Goal: Task Accomplishment & Management: Manage account settings

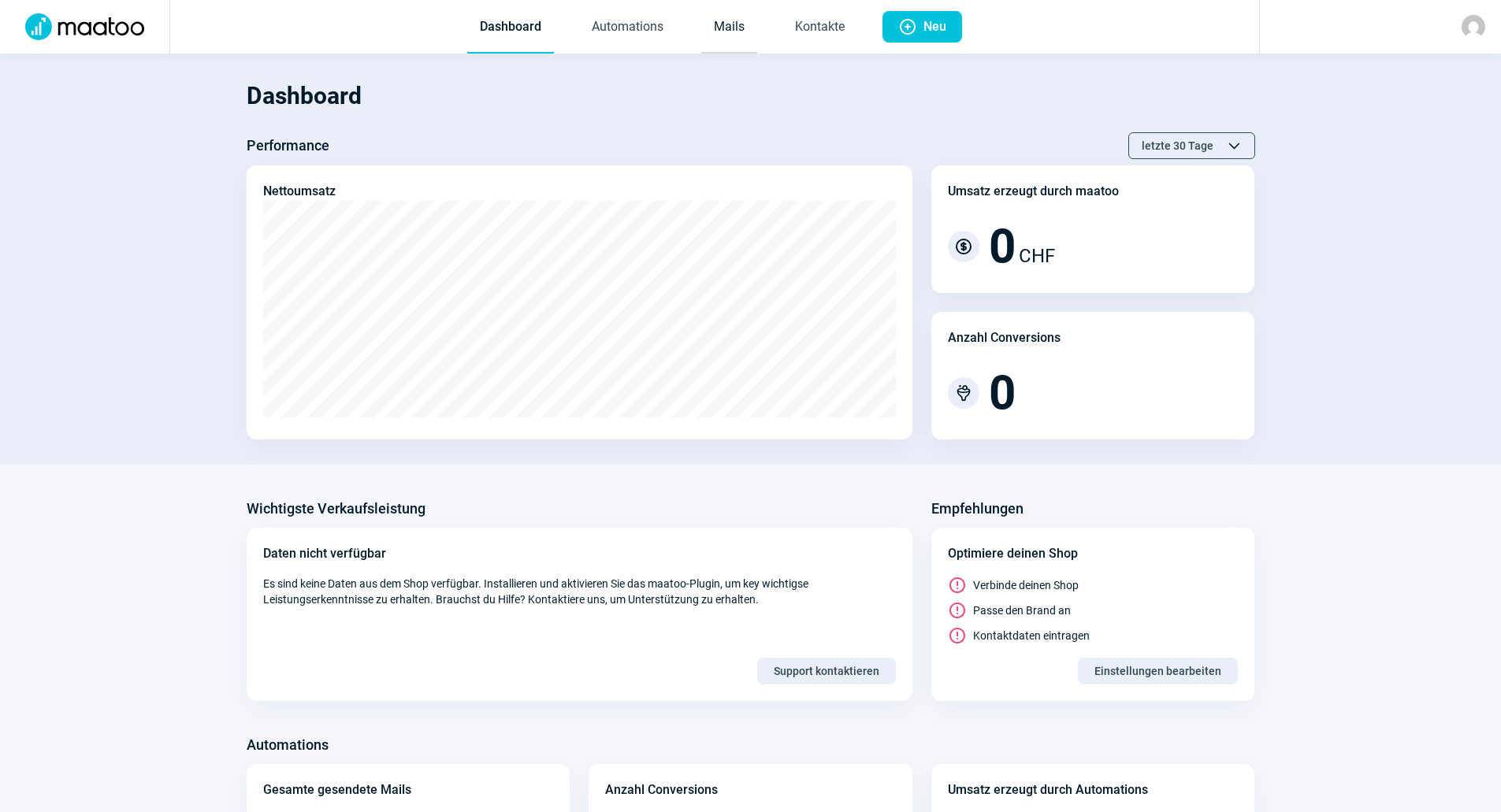
click at [742, 25] on link "Mails" at bounding box center [730, 28] width 56 height 52
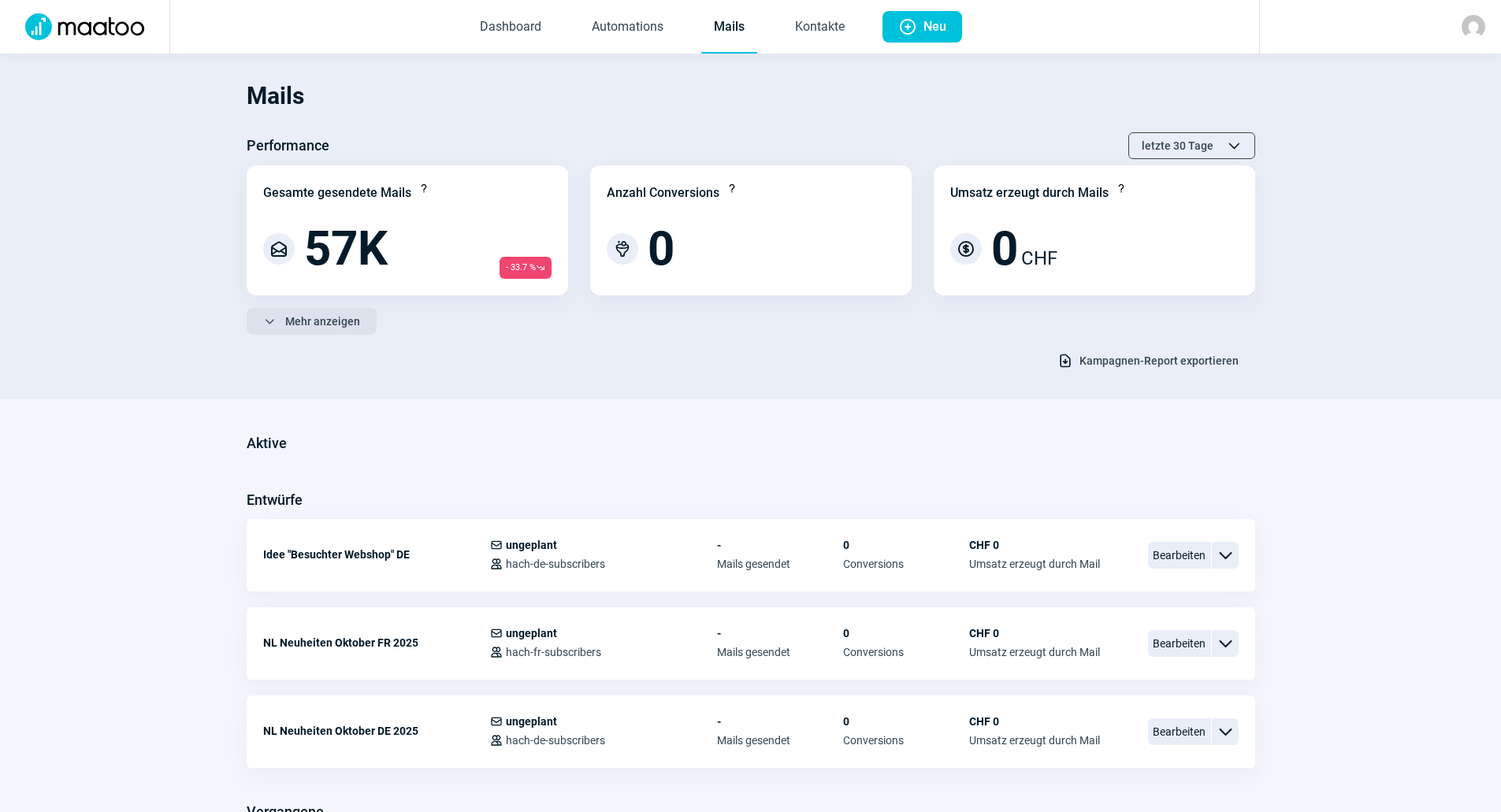
click at [325, 310] on span "Mehr anzeigen" at bounding box center [322, 321] width 74 height 25
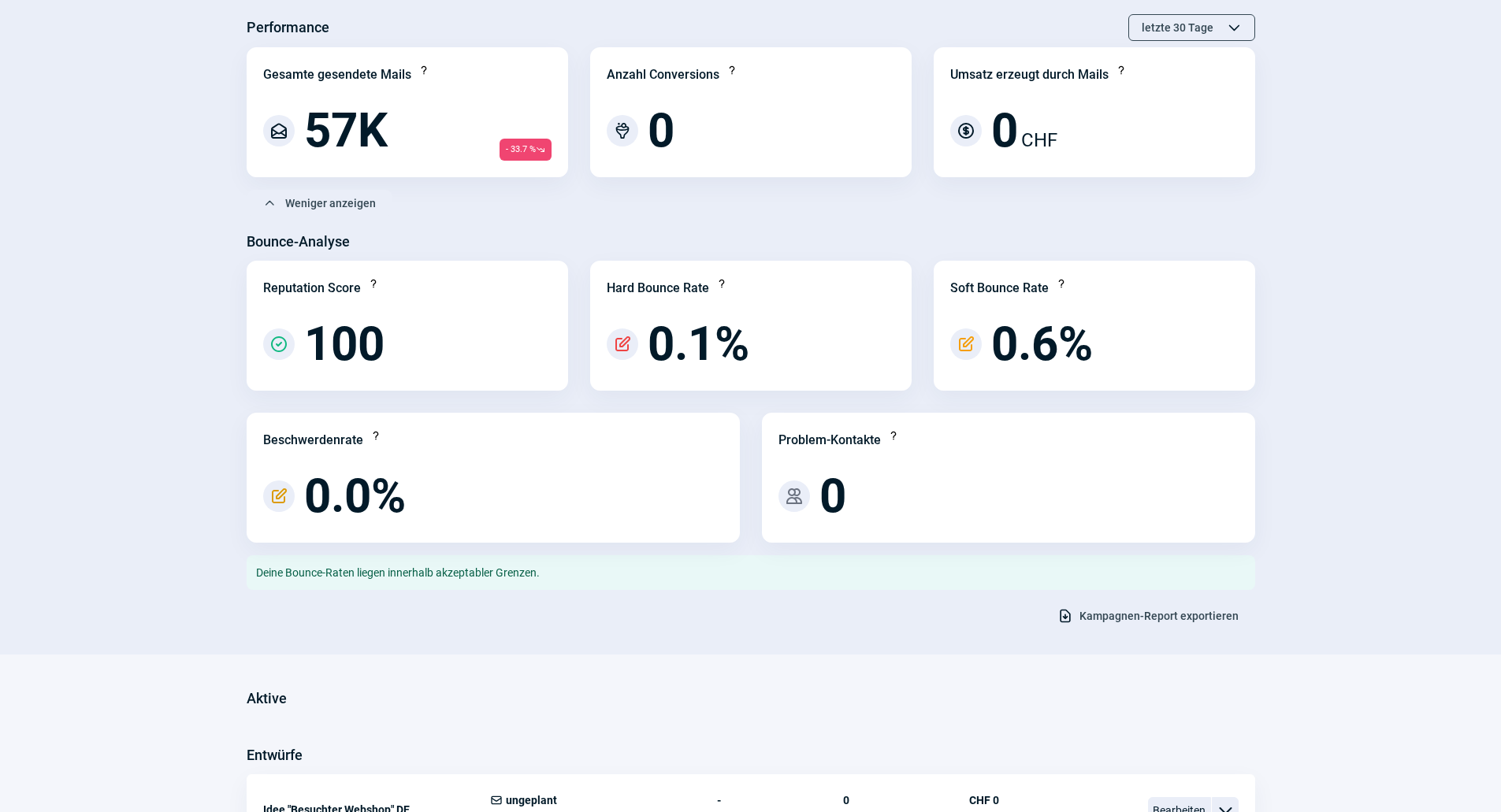
scroll to position [236, 0]
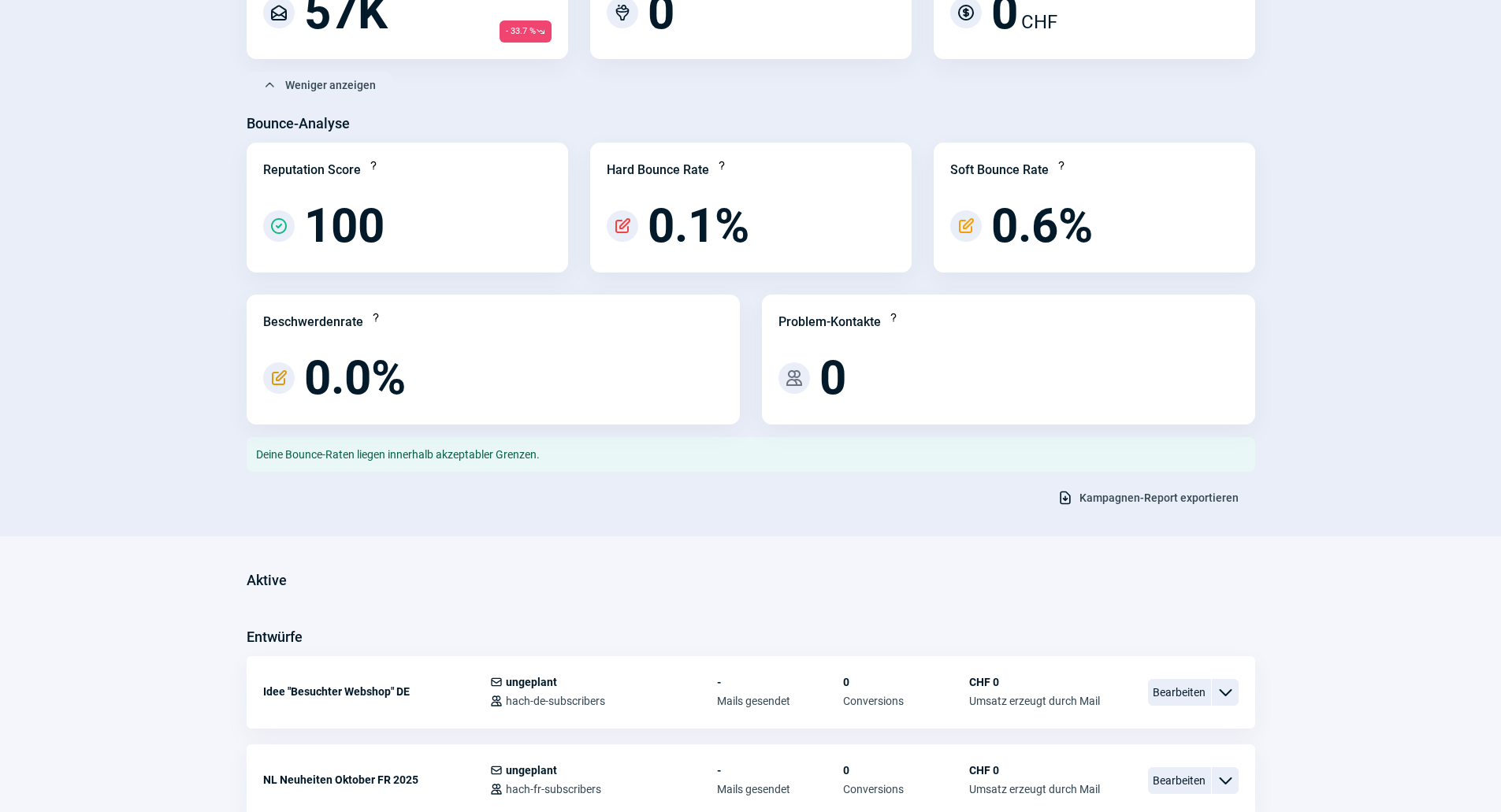
click at [1149, 494] on span "Kampagnen-Report exportieren" at bounding box center [1159, 498] width 159 height 25
click at [1282, 322] on section "Mails Performance letzte 30 Tage ChevronUp icon ChevronDown icon Gesamte gesend…" at bounding box center [750, 177] width 1501 height 719
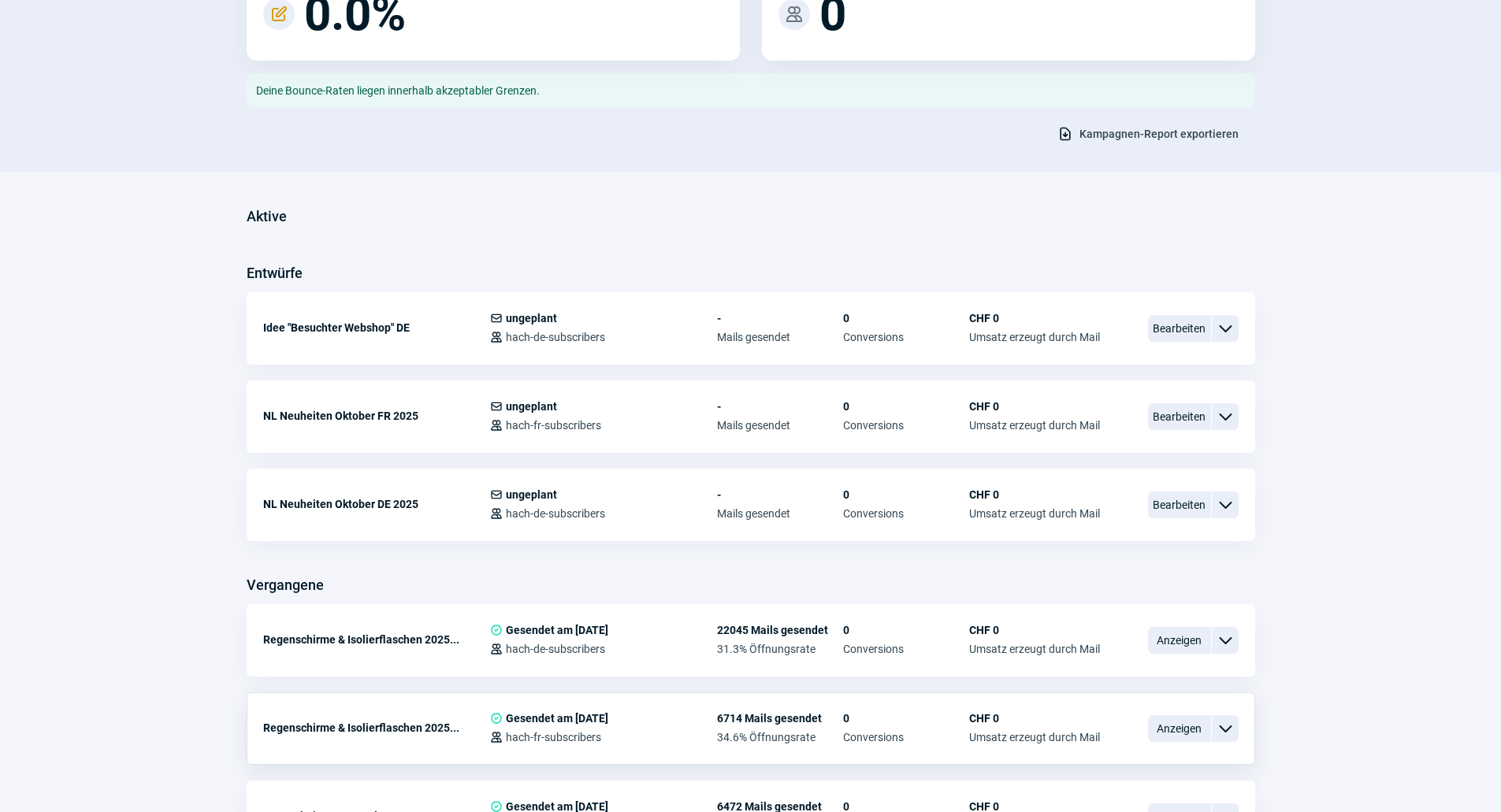
scroll to position [866, 0]
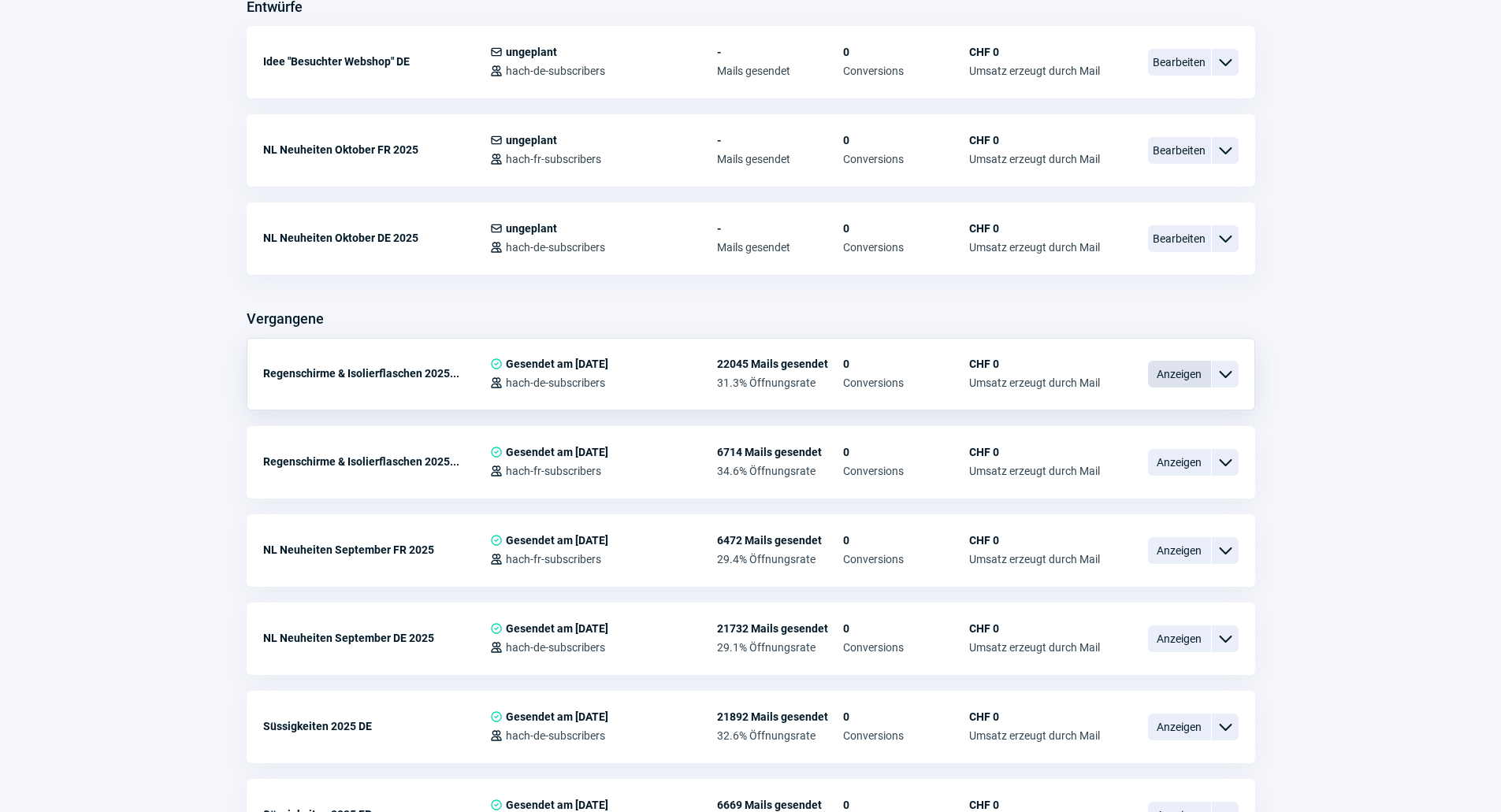
click at [1153, 382] on span "Anzeigen" at bounding box center [1180, 374] width 63 height 27
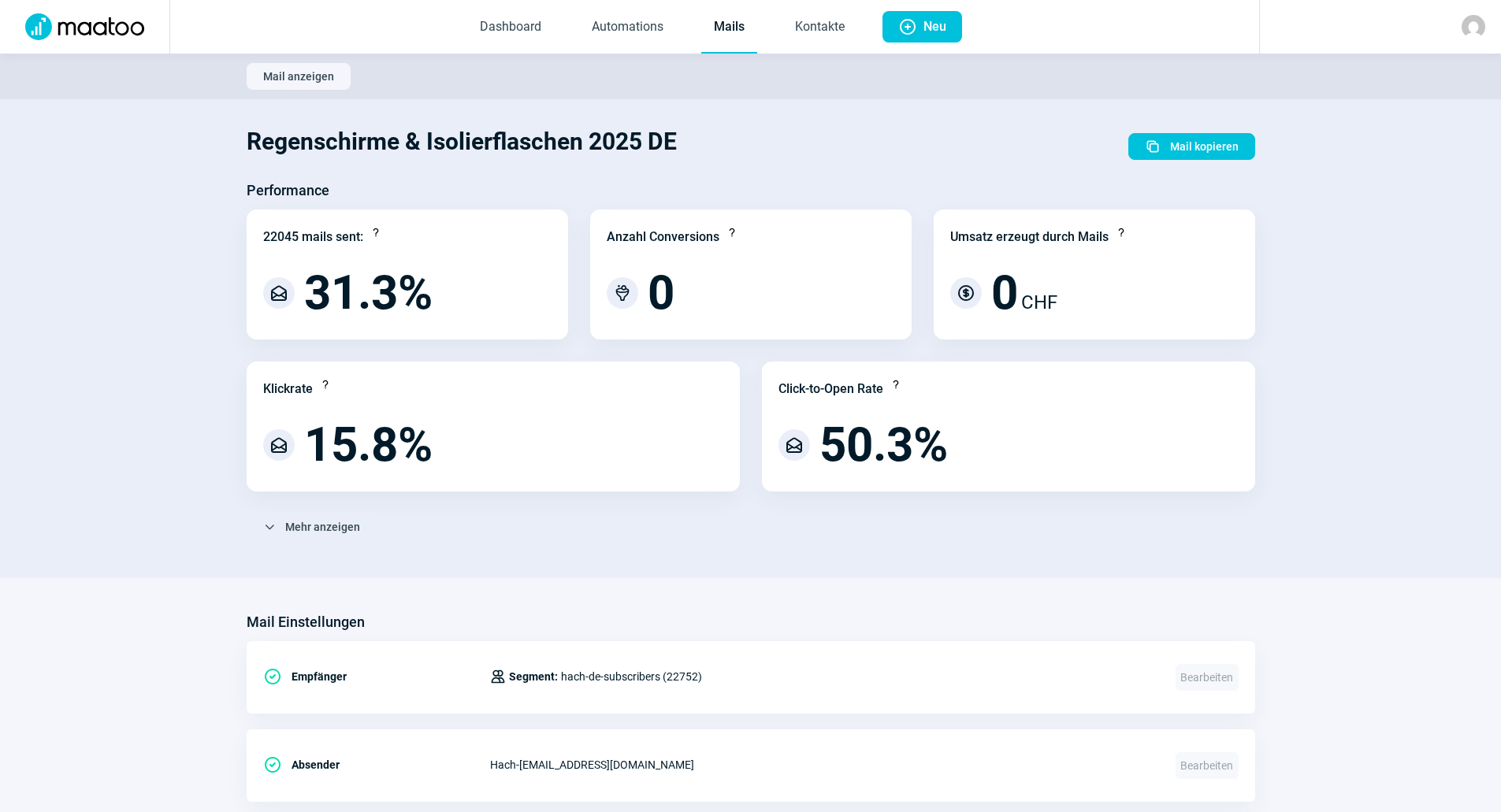
click at [733, 20] on link "Mails" at bounding box center [730, 28] width 56 height 52
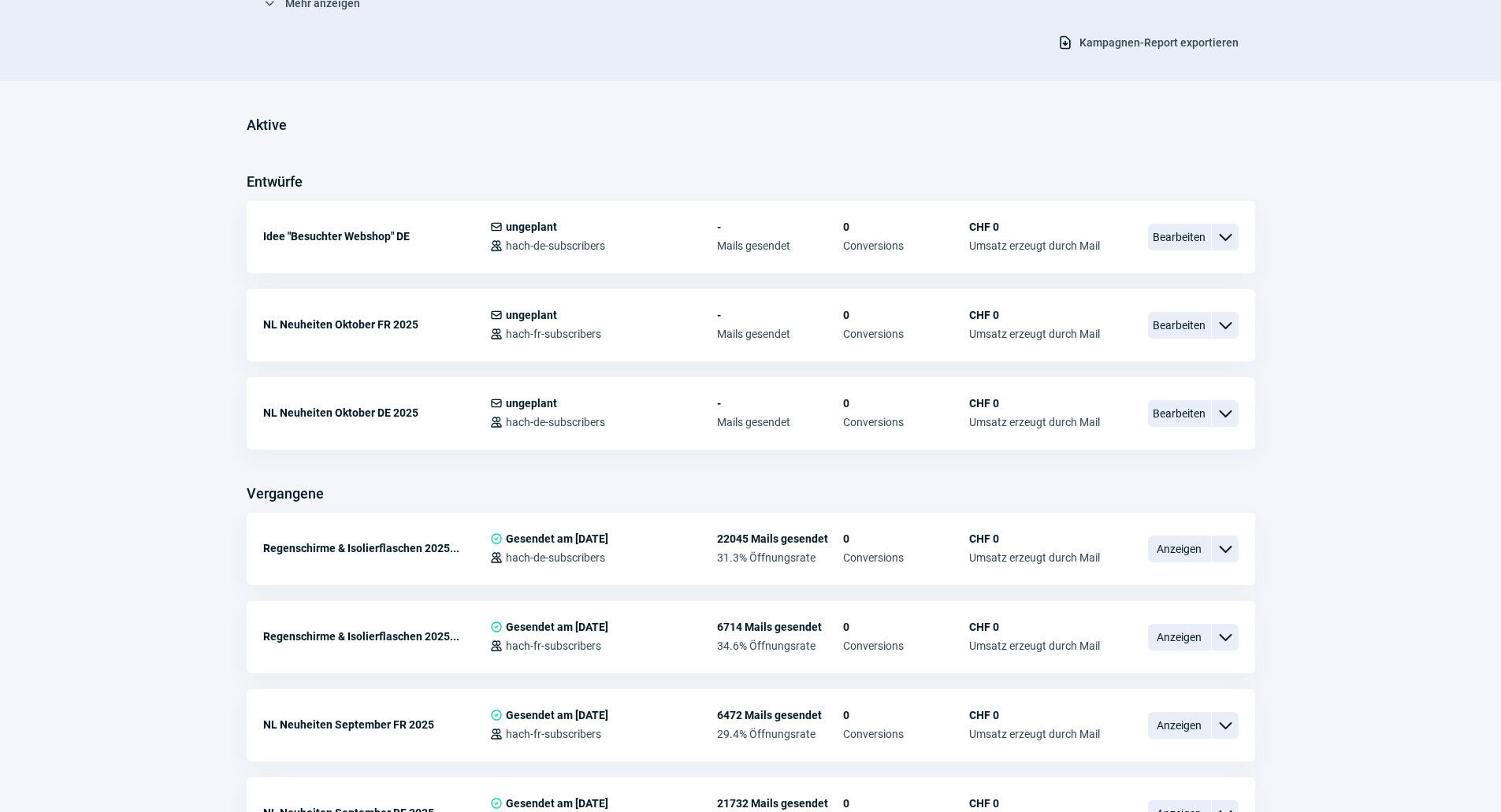
scroll to position [473, 0]
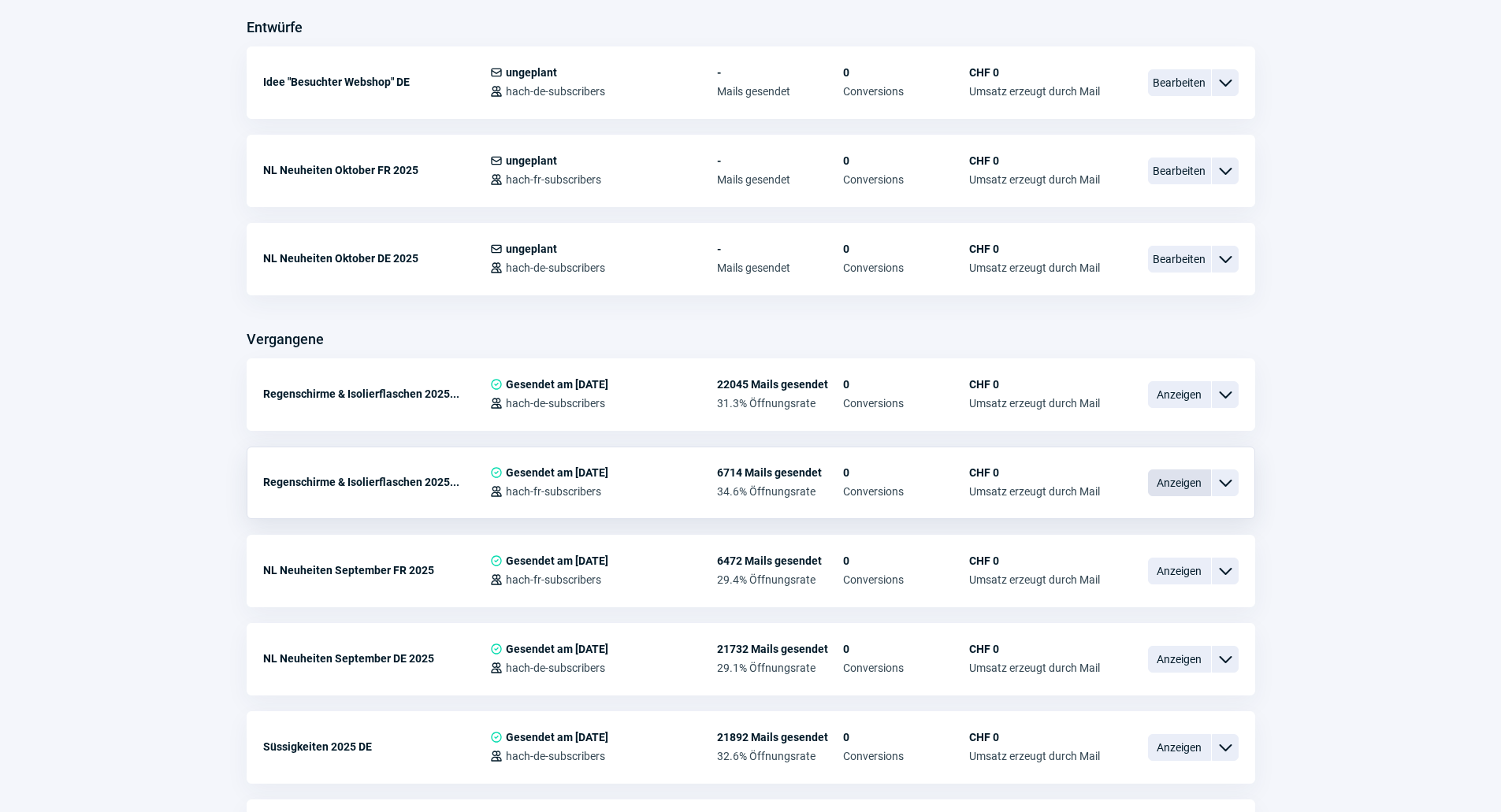
click at [1174, 484] on span "Anzeigen" at bounding box center [1180, 483] width 63 height 27
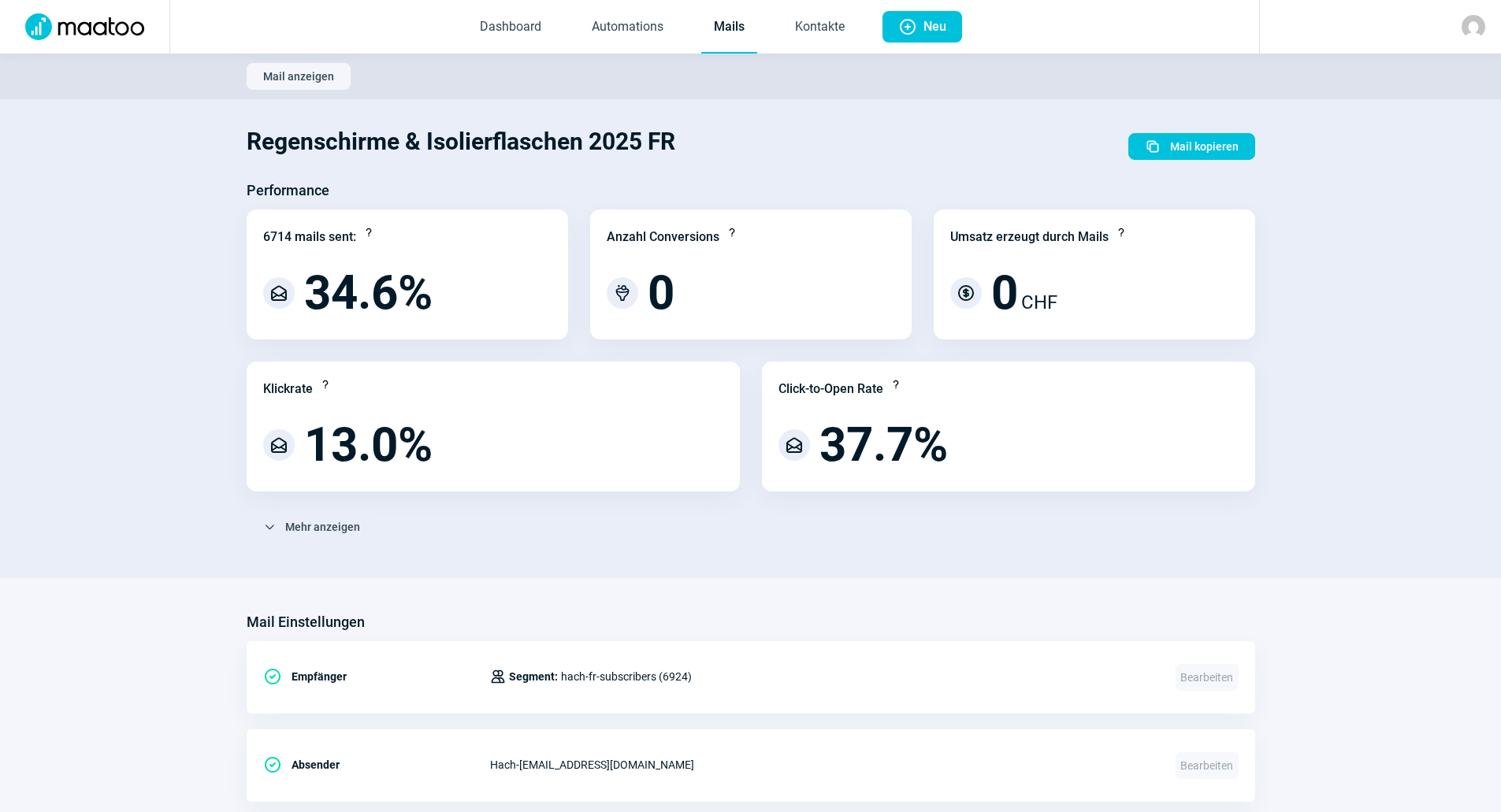
click at [727, 28] on link "Mails" at bounding box center [730, 28] width 56 height 52
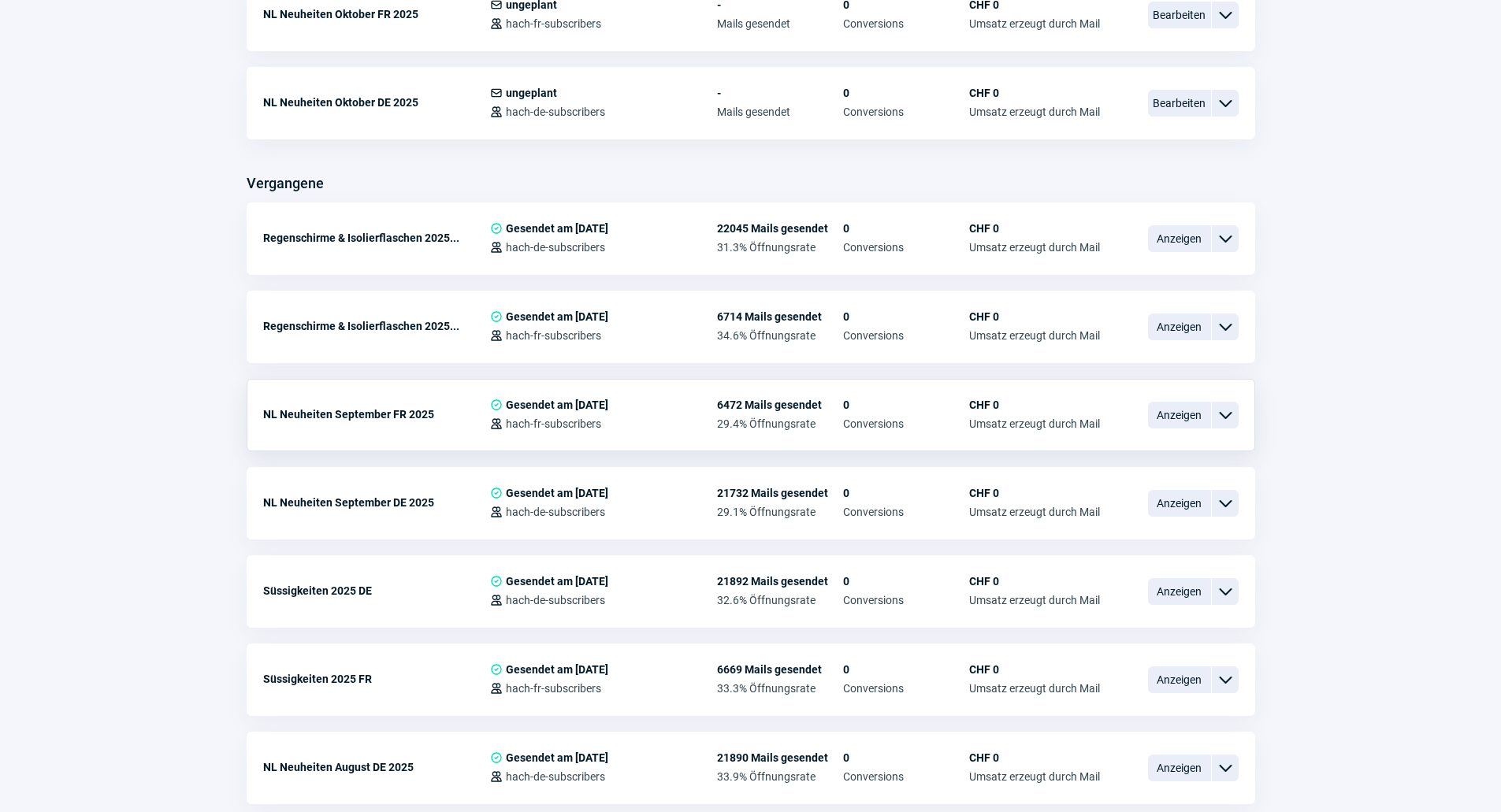
scroll to position [630, 0]
click at [1175, 408] on span "Anzeigen" at bounding box center [1180, 413] width 63 height 27
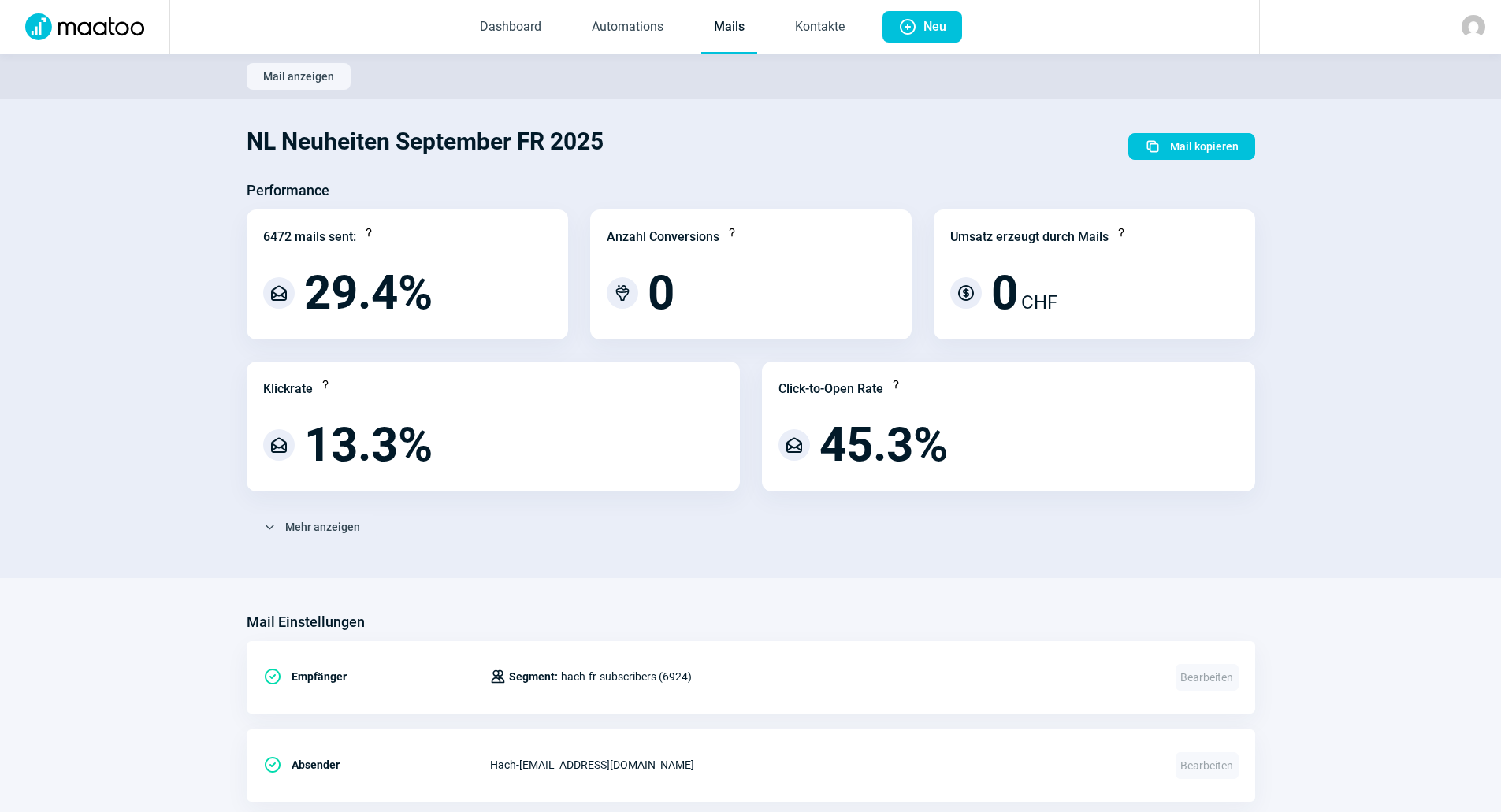
click at [730, 19] on link "Mails" at bounding box center [730, 28] width 56 height 52
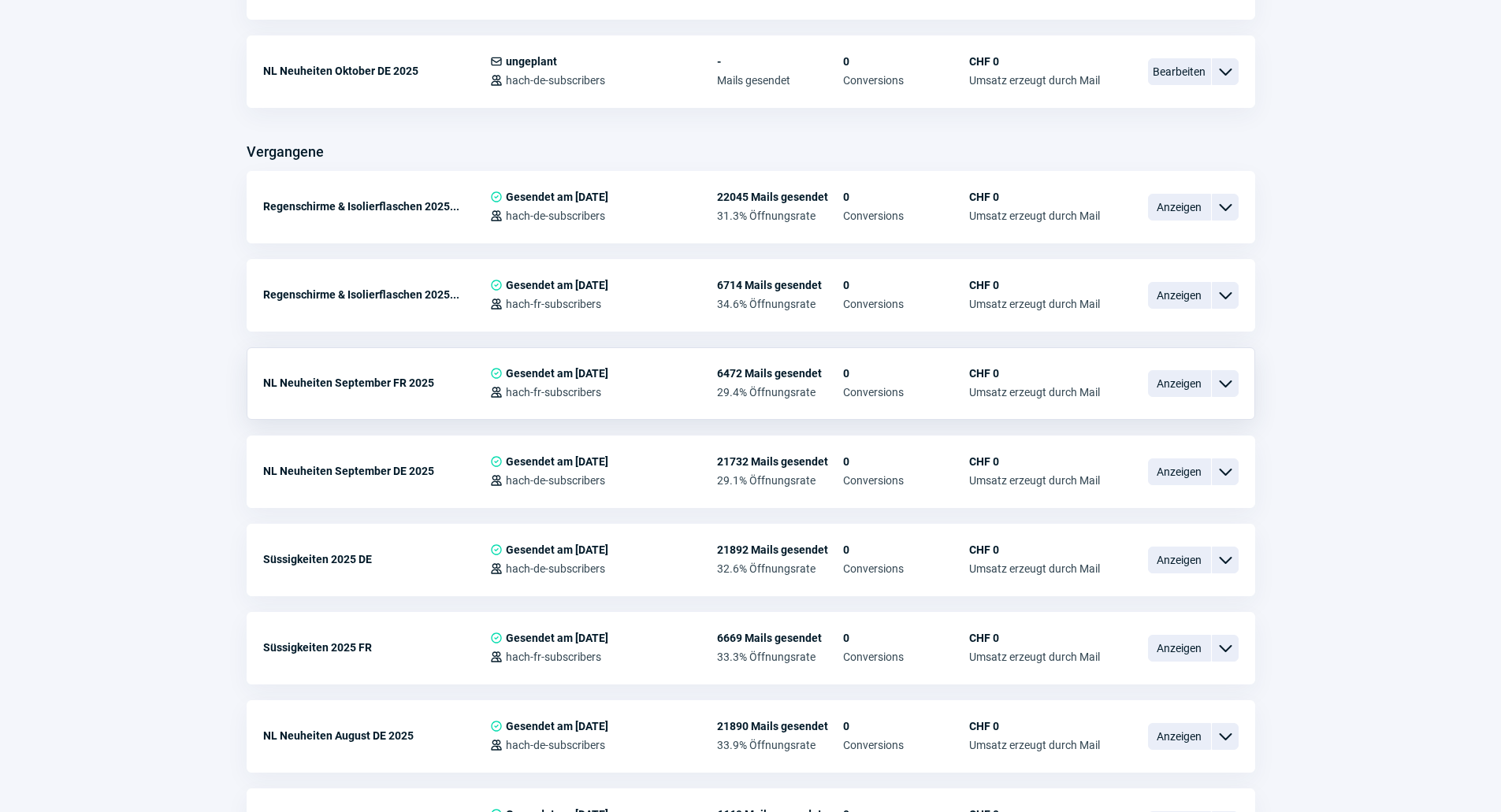
scroll to position [709, 0]
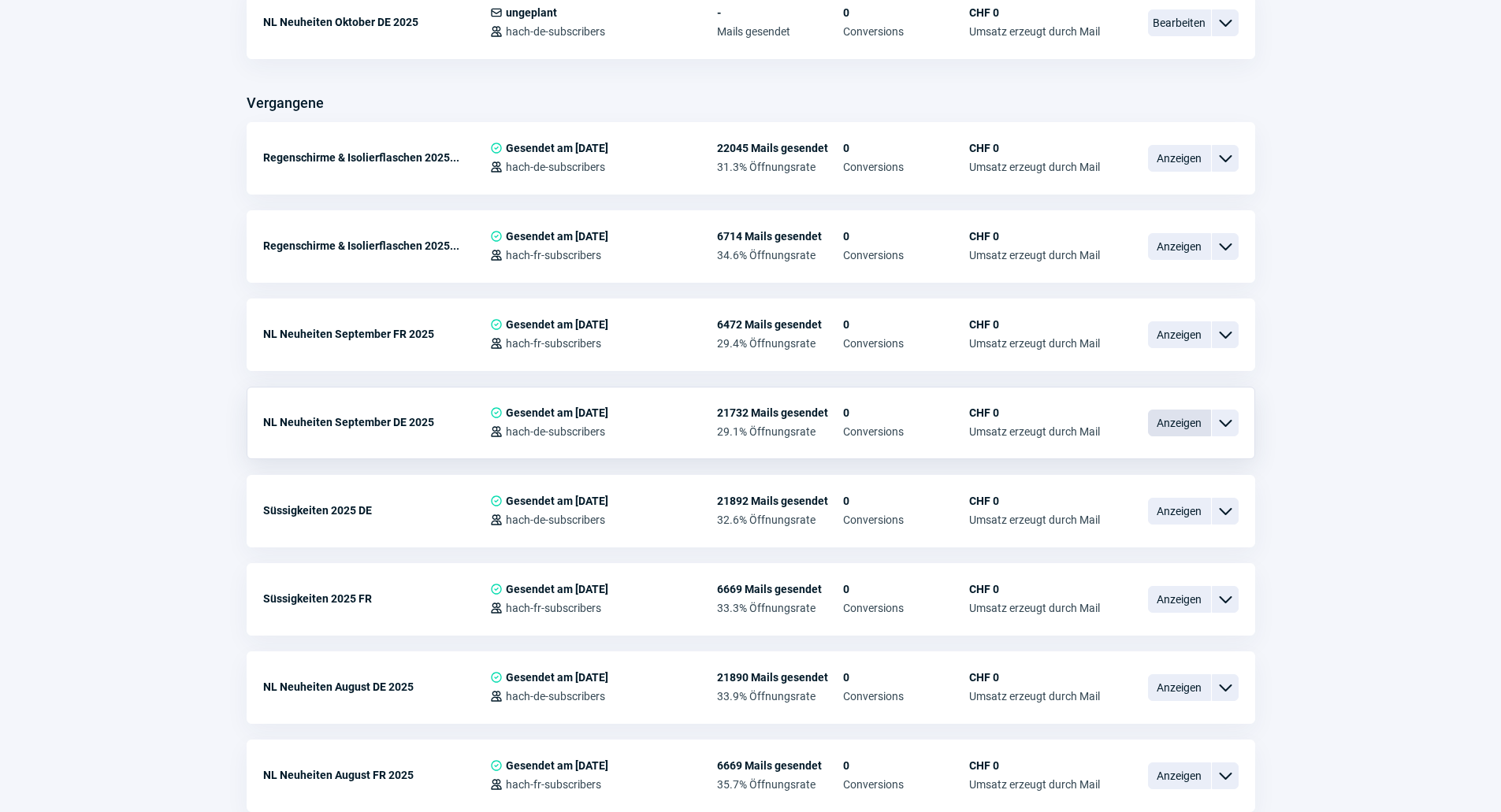
click at [1159, 419] on span "Anzeigen" at bounding box center [1180, 422] width 63 height 27
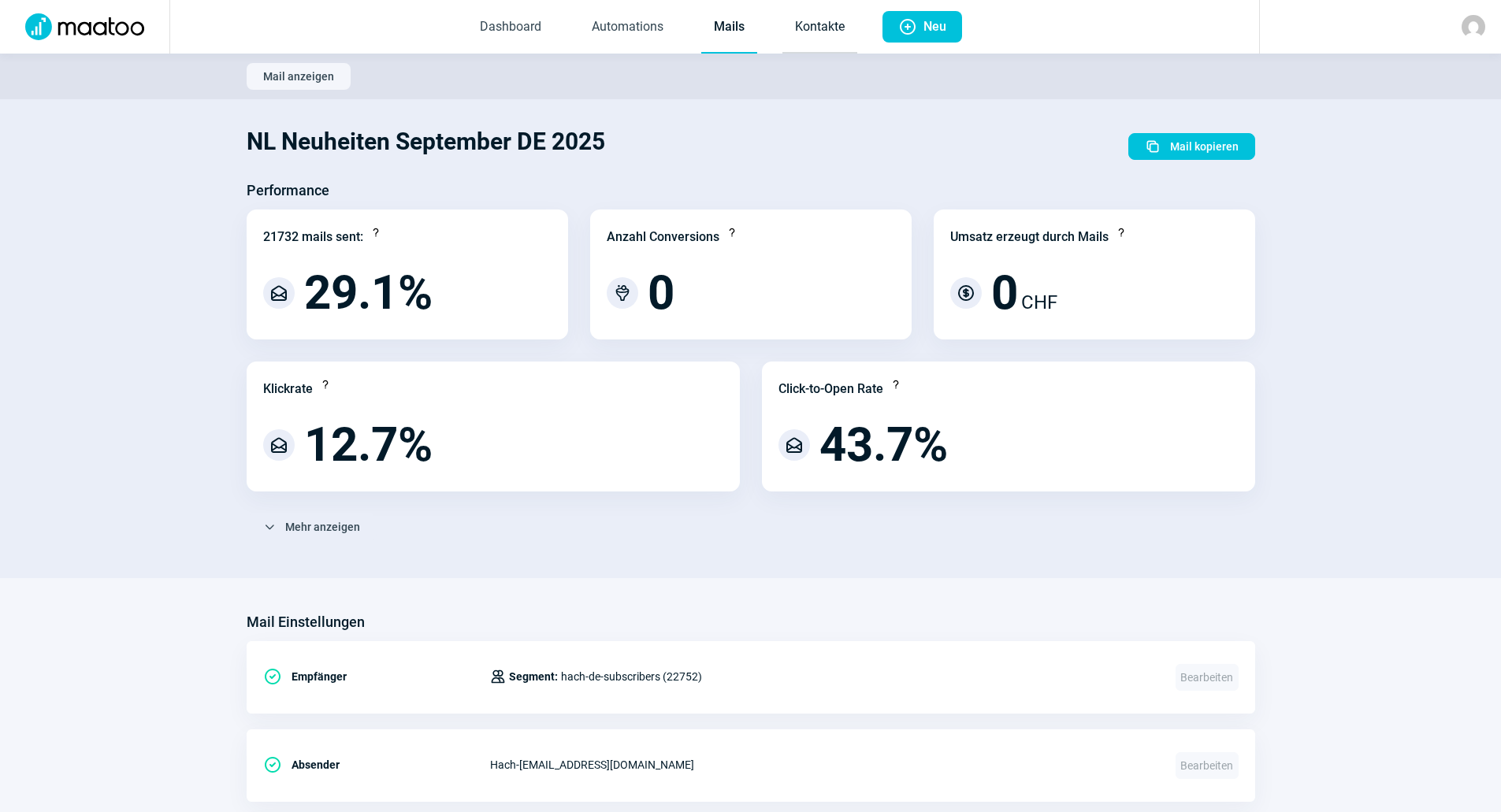
click at [827, 26] on link "Kontakte" at bounding box center [820, 28] width 74 height 52
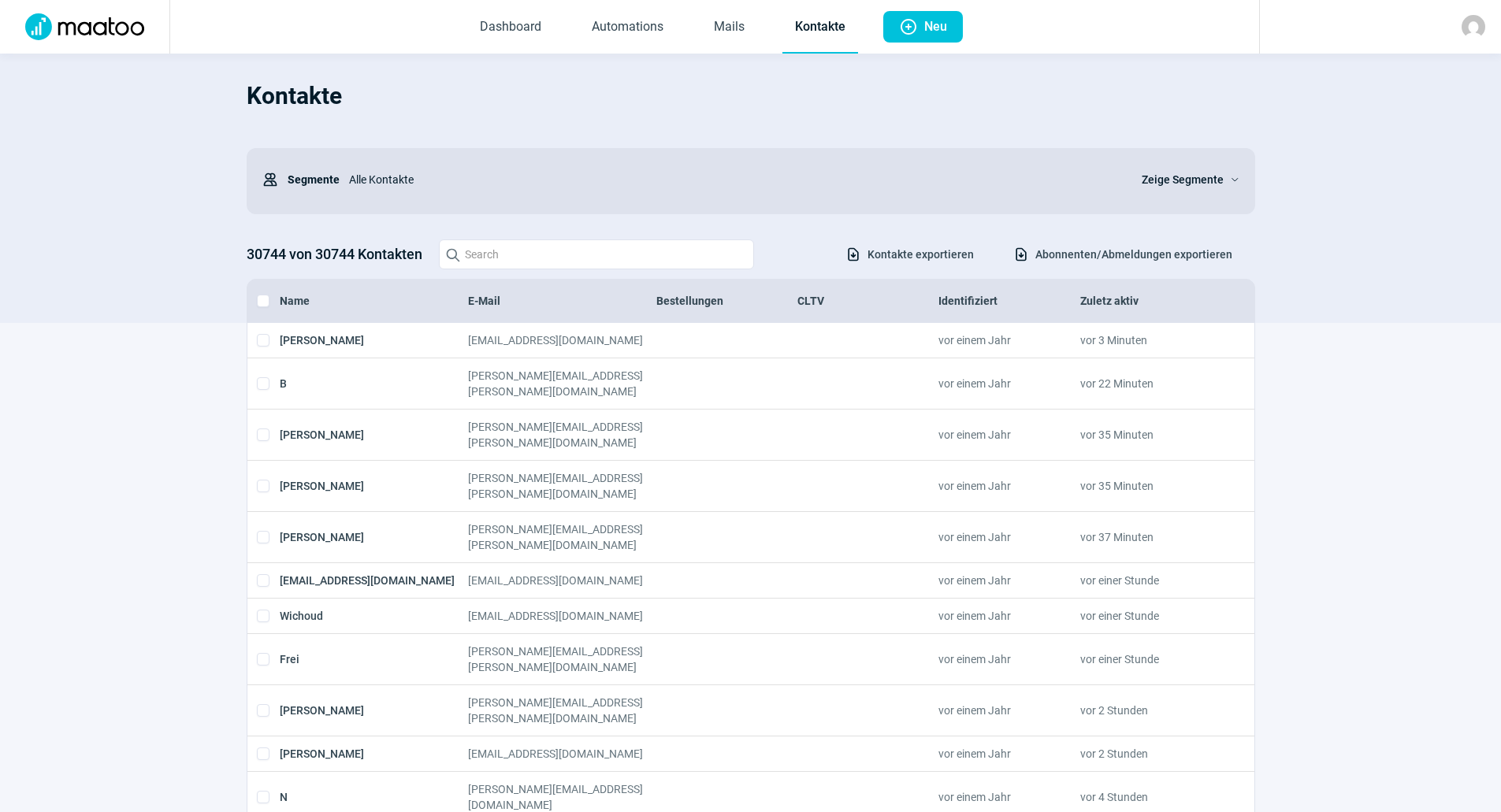
click at [1131, 255] on span "Abonnenten/Abmeldungen exportieren" at bounding box center [1133, 254] width 197 height 25
click at [1150, 177] on span "Zeige Segmente" at bounding box center [1183, 180] width 82 height 19
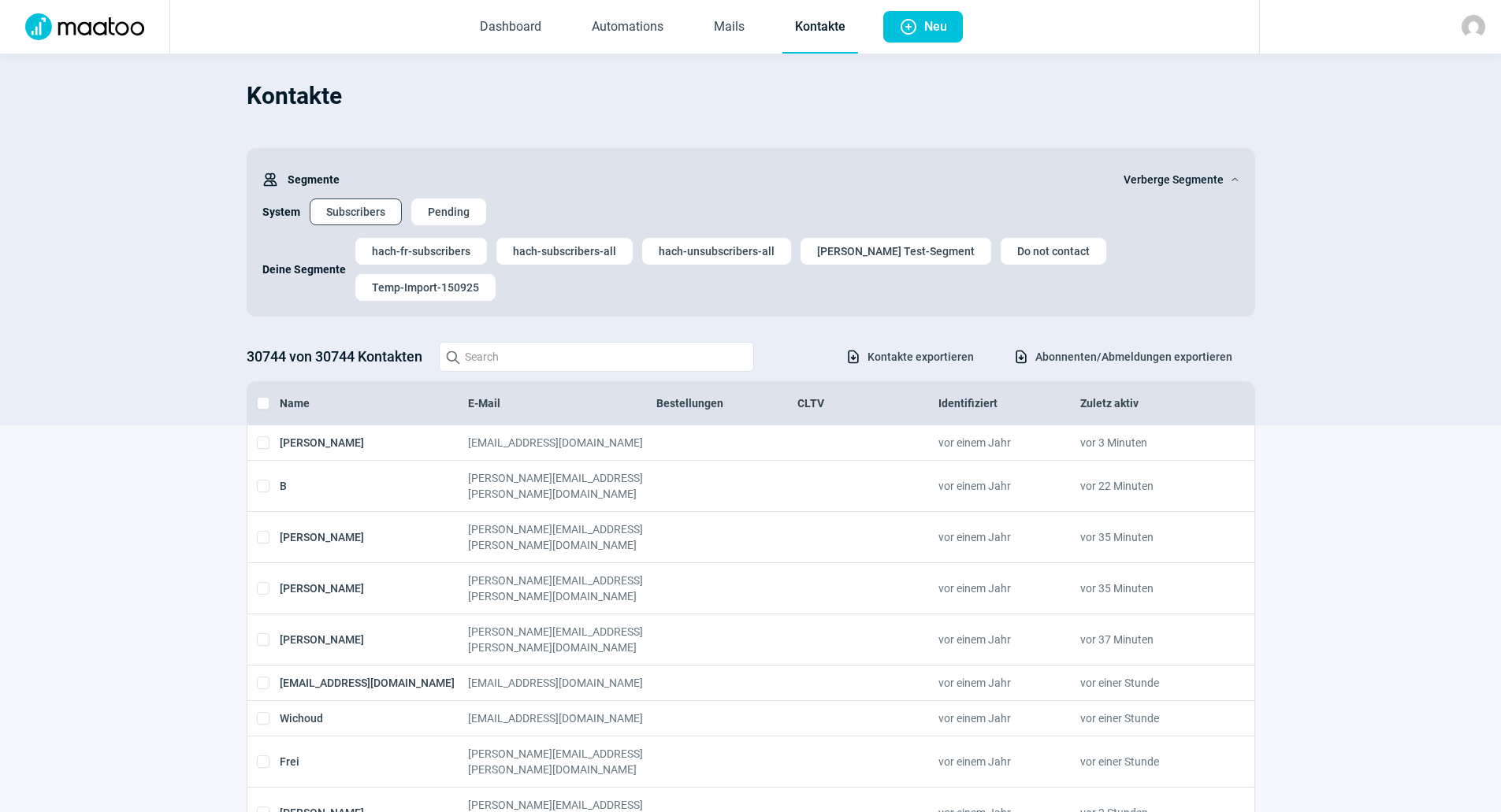
click at [342, 204] on span "Subscribers" at bounding box center [355, 211] width 59 height 25
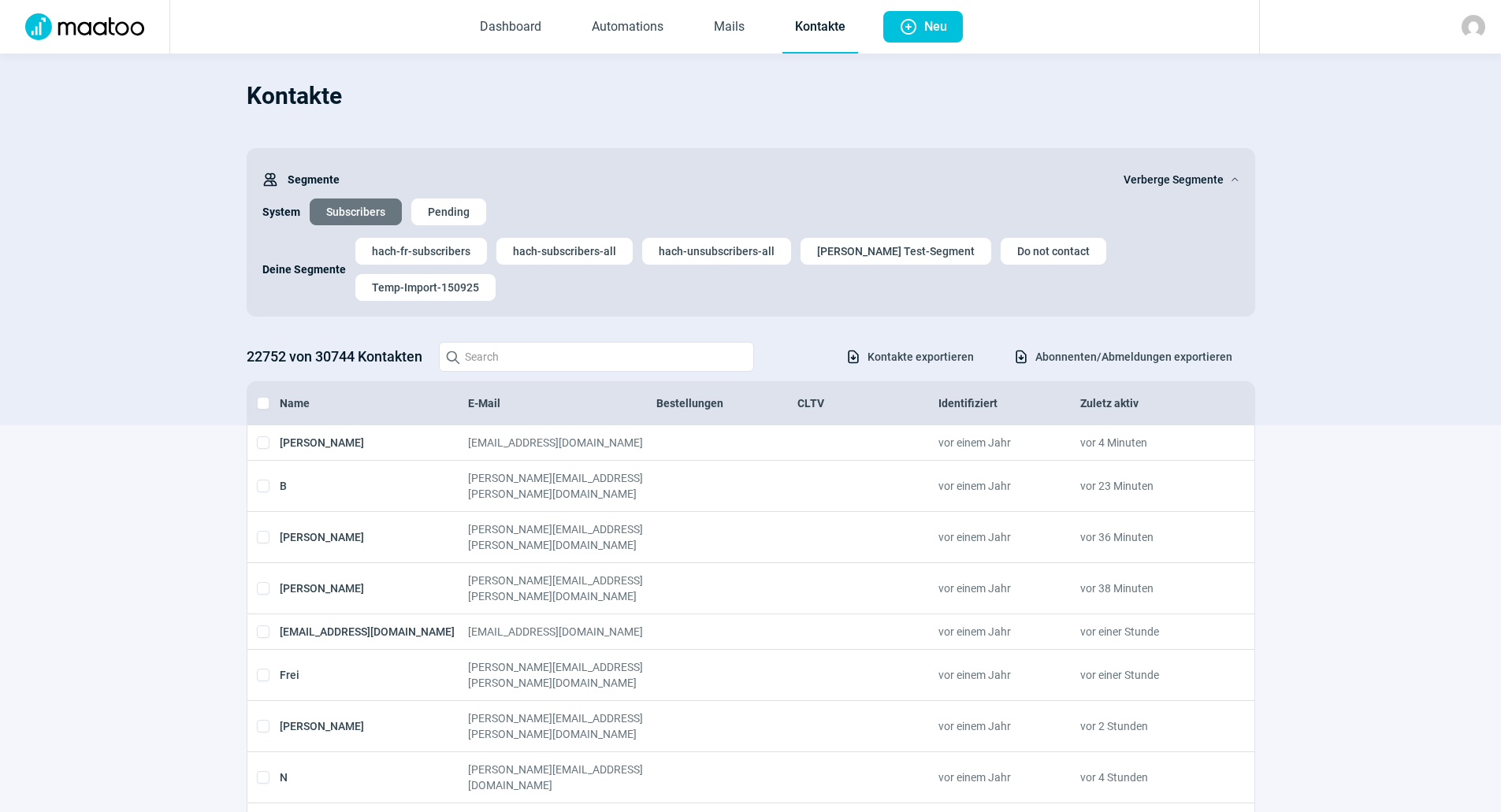
click at [1477, 28] on img at bounding box center [1473, 26] width 23 height 23
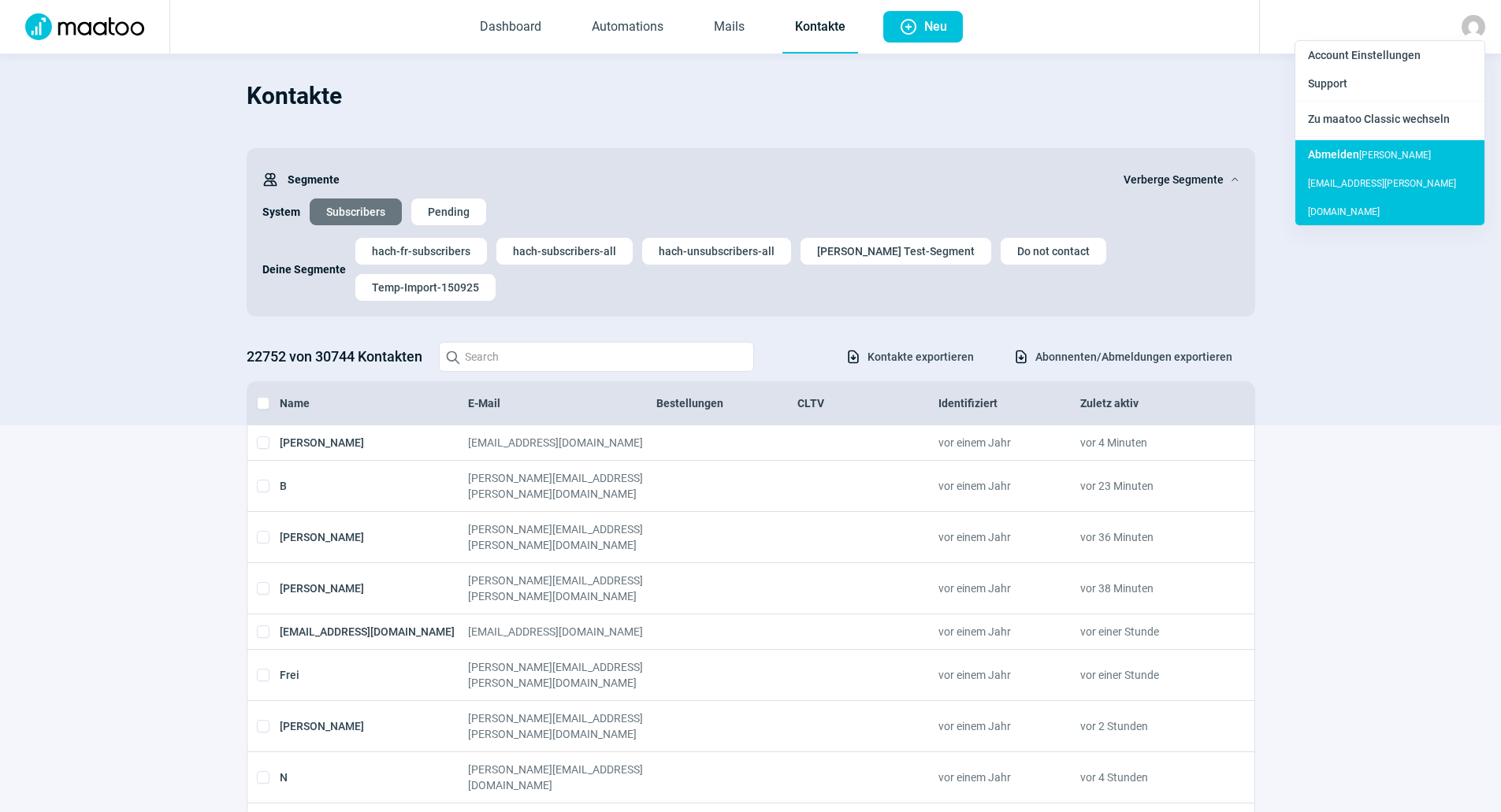
click at [1360, 175] on div "[PERSON_NAME] [PERSON_NAME][EMAIL_ADDRESS][PERSON_NAME][DOMAIN_NAME]" at bounding box center [1389, 182] width 189 height 85
